Goal: Information Seeking & Learning: Learn about a topic

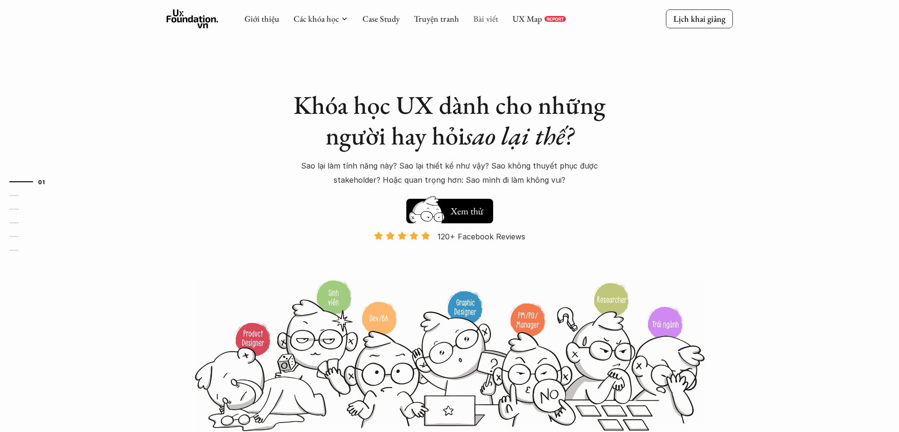
click at [487, 19] on link "Bài viết" at bounding box center [485, 18] width 25 height 11
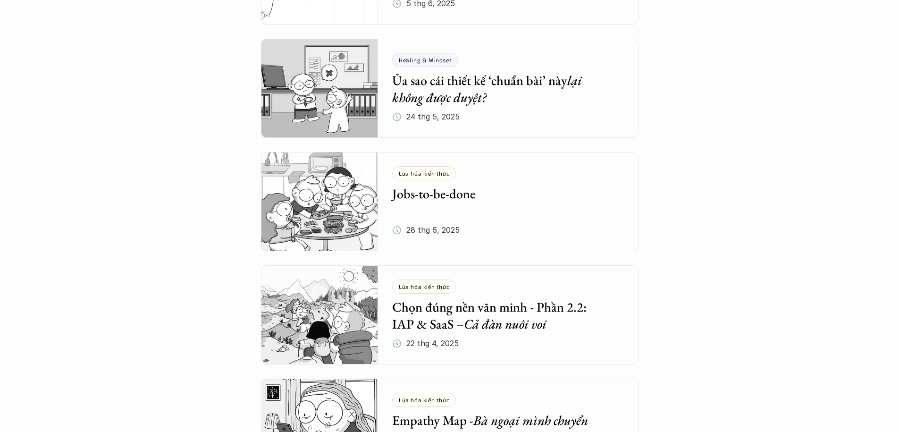
scroll to position [413, 0]
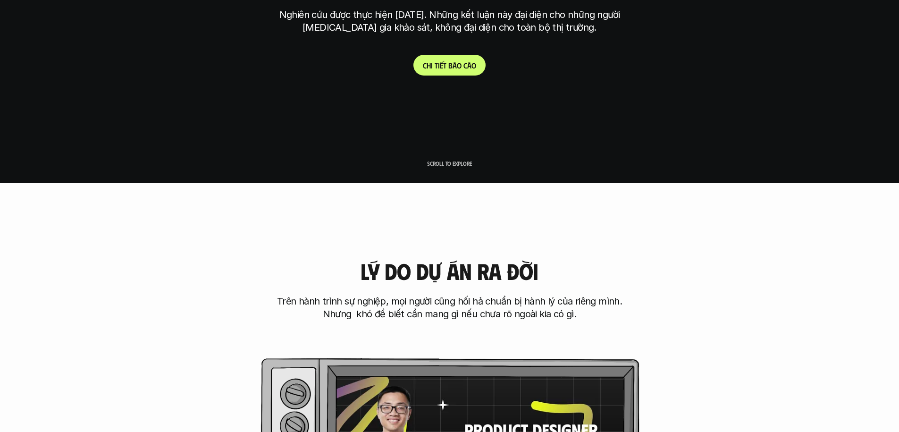
scroll to position [282, 0]
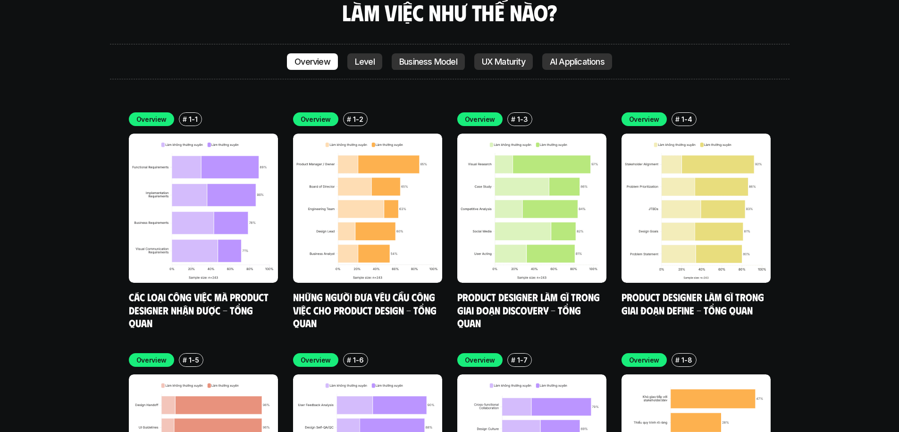
scroll to position [3342, 0]
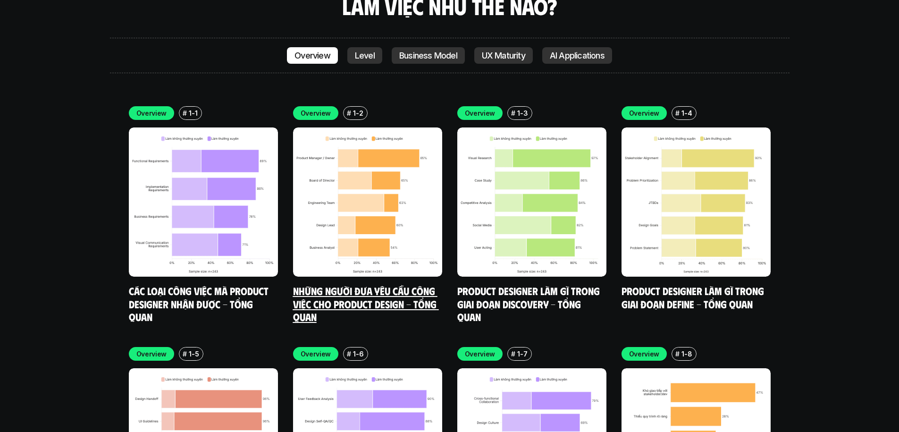
click at [319, 284] on link "Những người đưa yêu cầu công việc cho Product Design - Tổng quan" at bounding box center [366, 303] width 146 height 39
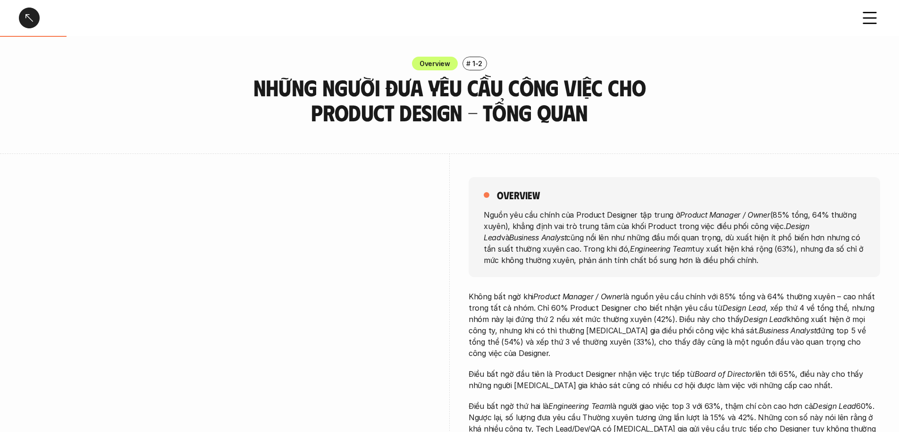
scroll to position [19, 0]
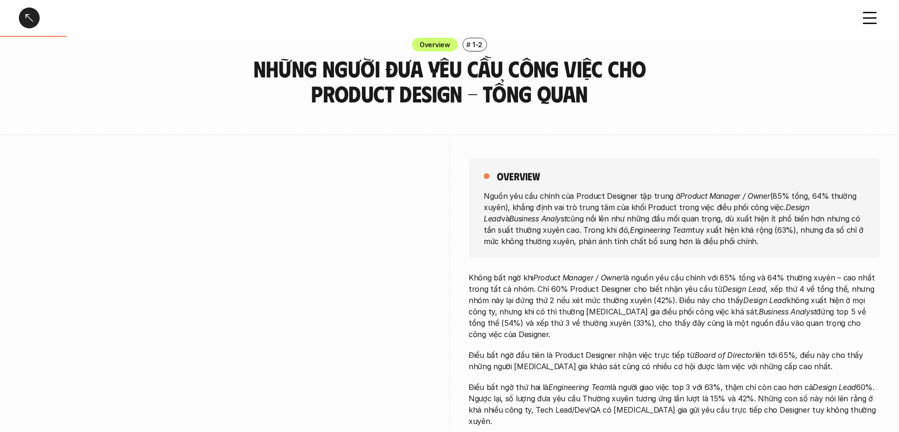
click at [29, 17] on div at bounding box center [29, 18] width 21 height 21
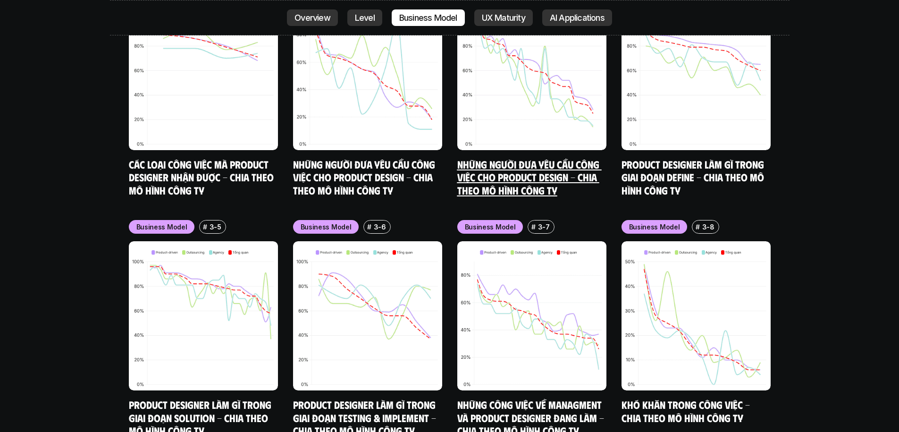
scroll to position [4675, 0]
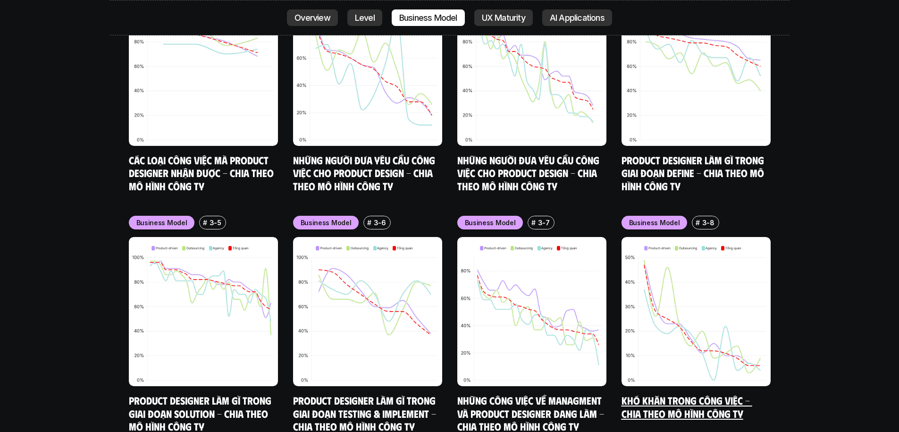
click at [681, 394] on link "Khó khăn trong công việc - Chia theo mô hình công ty" at bounding box center [687, 407] width 131 height 26
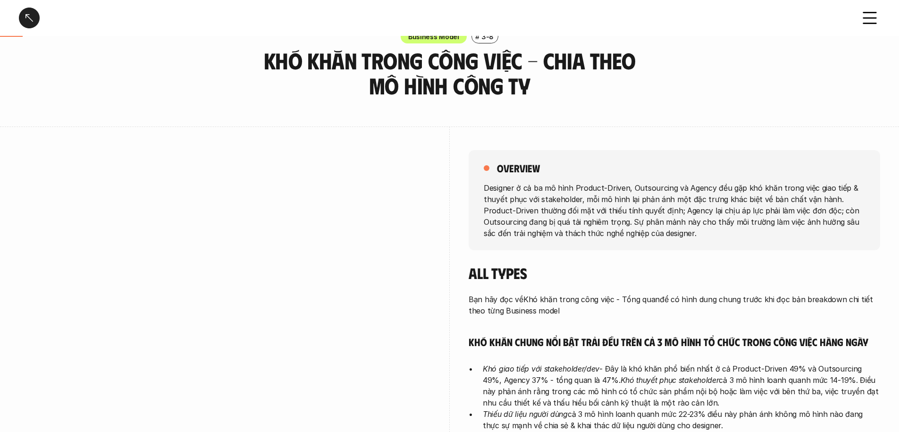
scroll to position [28, 0]
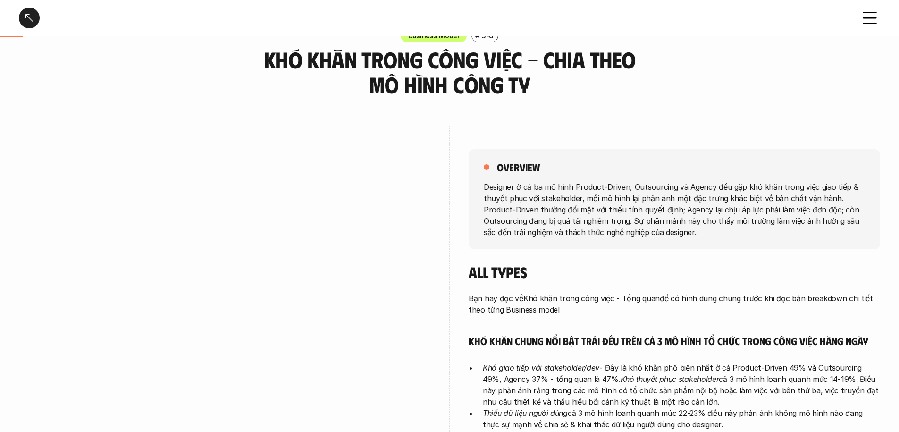
click at [361, 133] on div at bounding box center [225, 299] width 412 height 346
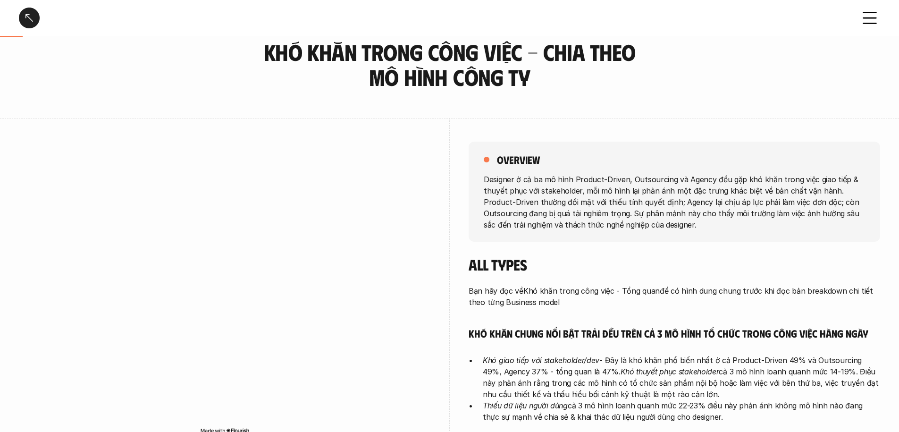
scroll to position [36, 0]
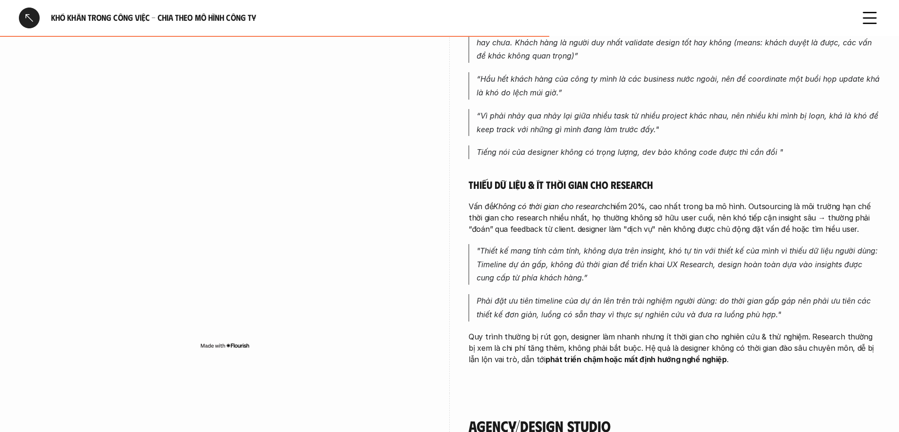
scroll to position [1365, 0]
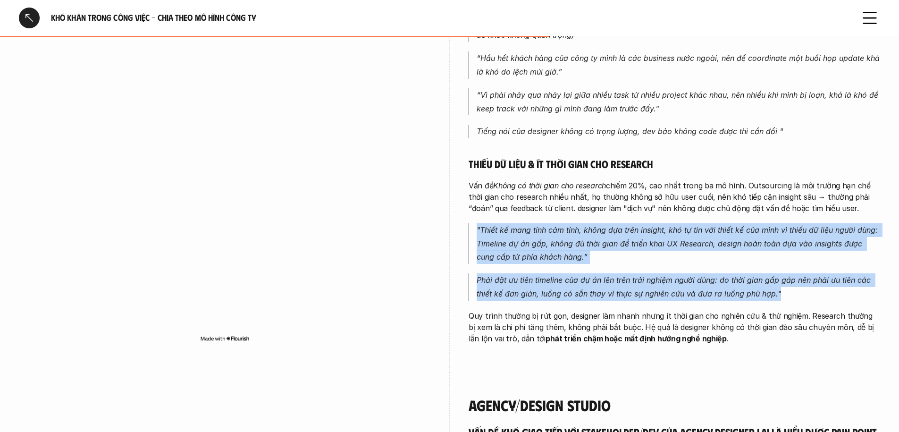
drag, startPoint x: 478, startPoint y: 199, endPoint x: 818, endPoint y: 270, distance: 347.7
click at [818, 270] on div "Cũng gặp vấn đề với stakeholder/dev team nhưng designer bên outsourcing thiên v…" at bounding box center [675, 55] width 412 height 577
click at [799, 273] on p "Phải đặt ưu tiên timeline của dự án lên trên trải nghiệm người dùng: do thời gi…" at bounding box center [678, 286] width 403 height 27
